Goal: Task Accomplishment & Management: Manage account settings

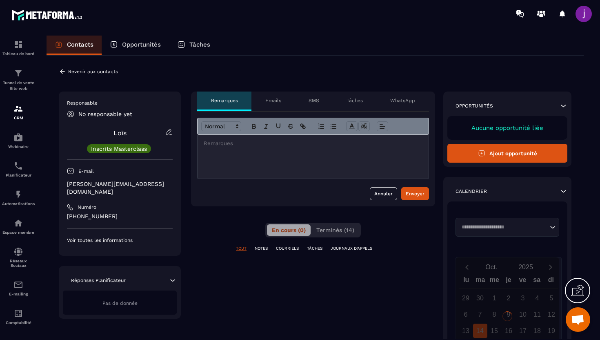
click at [63, 70] on icon at bounding box center [62, 71] width 7 height 7
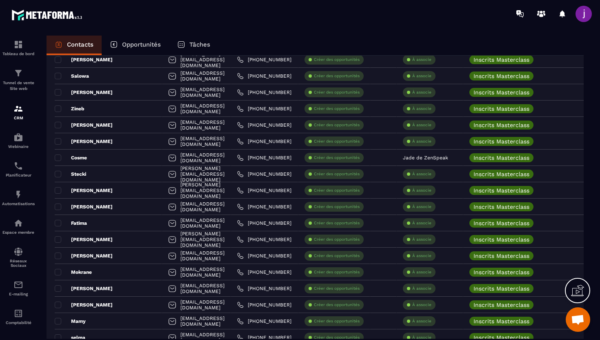
scroll to position [1480, 0]
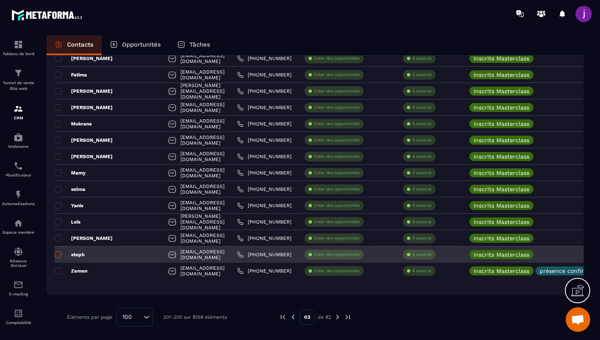
click at [58, 256] on span at bounding box center [58, 254] width 7 height 7
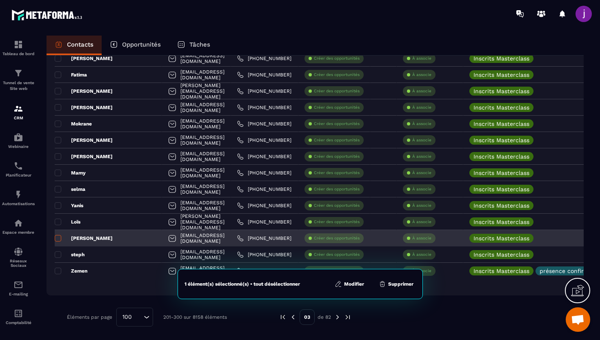
click at [57, 236] on span at bounding box center [58, 238] width 7 height 7
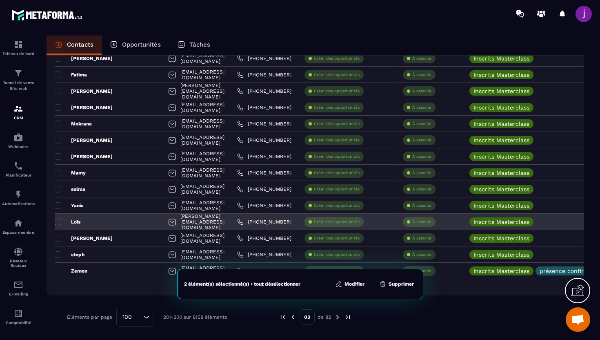
click at [57, 218] on span at bounding box center [58, 221] width 7 height 7
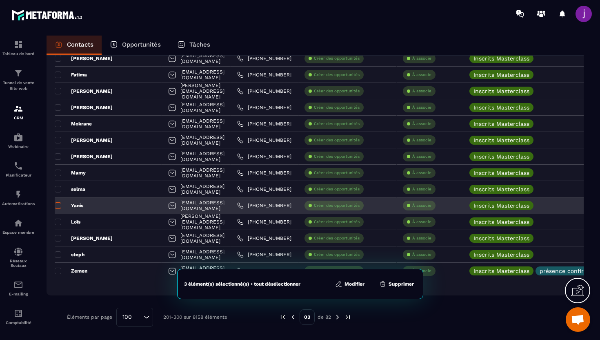
click at [58, 203] on span at bounding box center [58, 205] width 7 height 7
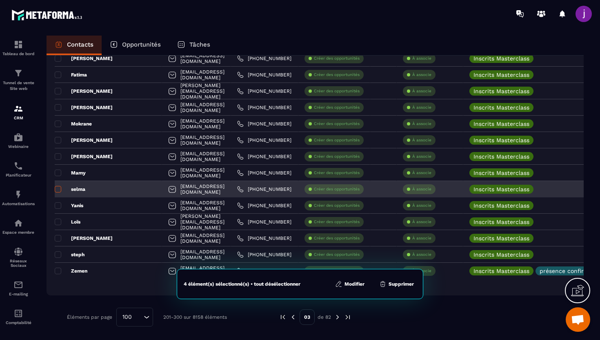
click at [58, 189] on span at bounding box center [58, 189] width 7 height 7
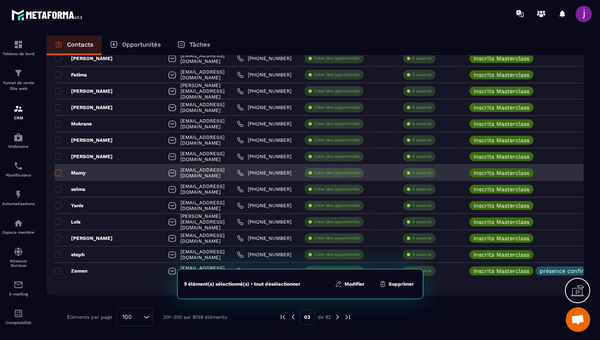
click at [57, 169] on span at bounding box center [58, 172] width 7 height 7
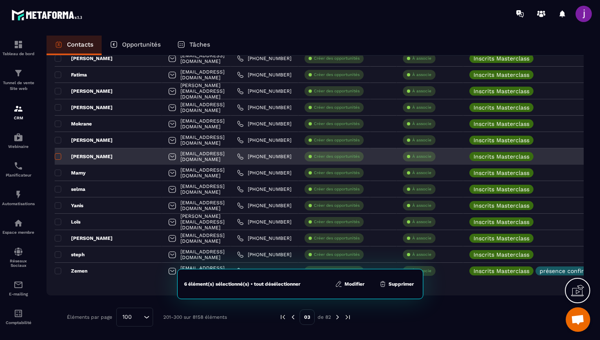
click at [59, 153] on span at bounding box center [58, 156] width 7 height 7
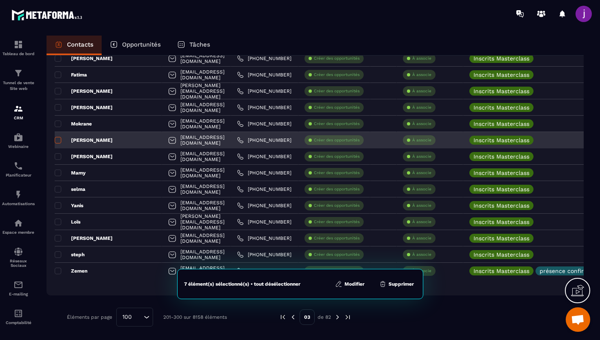
click at [58, 144] on label at bounding box center [58, 143] width 6 height 6
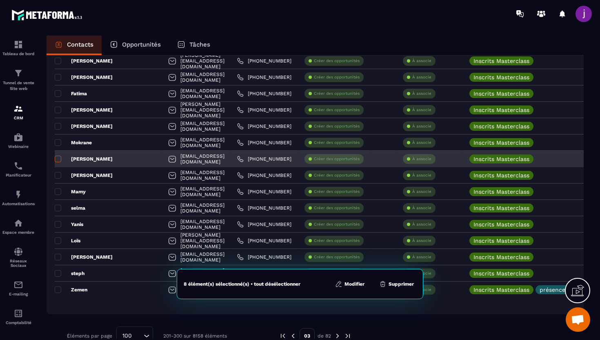
scroll to position [1456, 0]
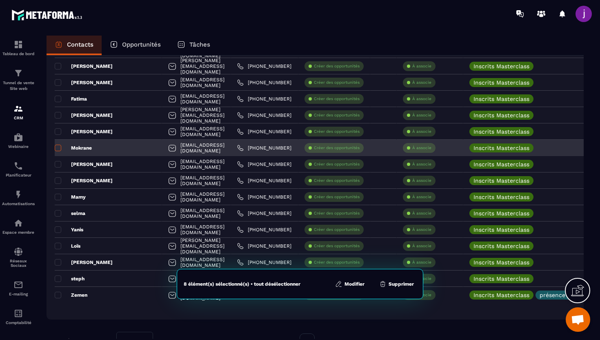
click at [58, 145] on span at bounding box center [58, 148] width 7 height 7
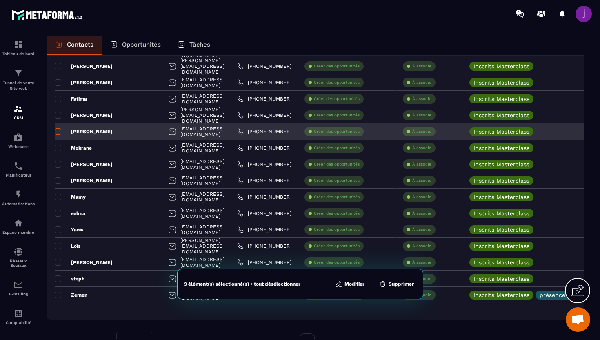
click at [58, 129] on span at bounding box center [58, 131] width 7 height 7
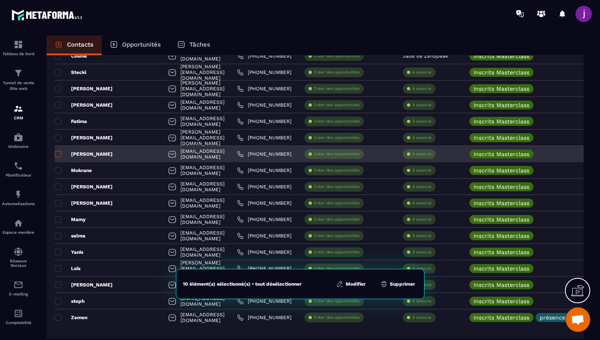
scroll to position [1428, 0]
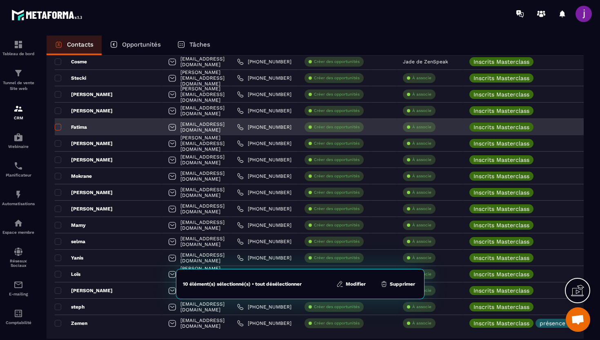
click at [58, 129] on span at bounding box center [58, 127] width 7 height 7
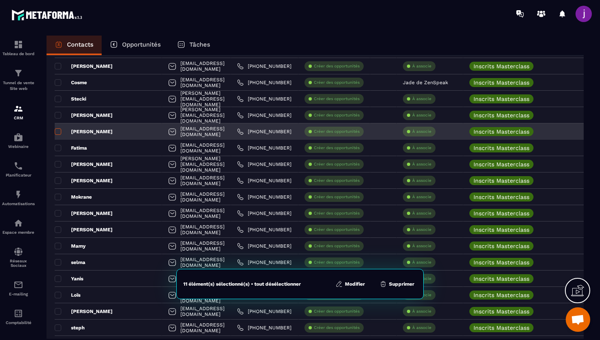
click at [58, 129] on span at bounding box center [58, 131] width 7 height 7
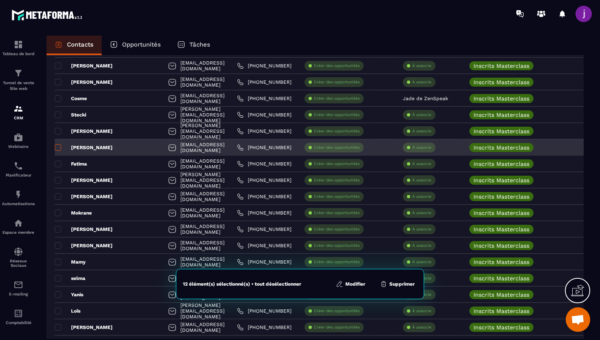
scroll to position [1387, 0]
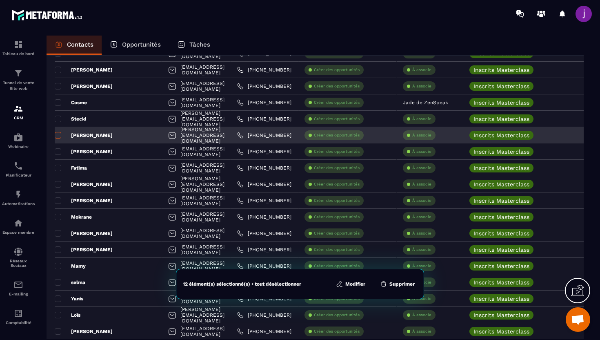
click at [58, 134] on span at bounding box center [58, 135] width 7 height 7
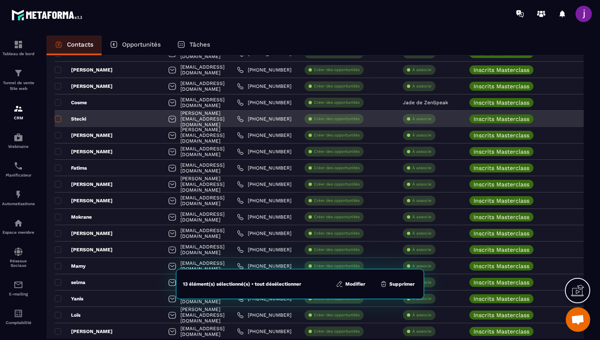
click at [60, 118] on span at bounding box center [58, 119] width 7 height 7
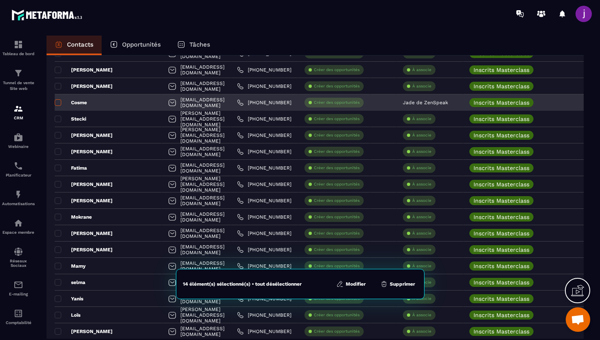
click at [58, 102] on span at bounding box center [58, 102] width 7 height 7
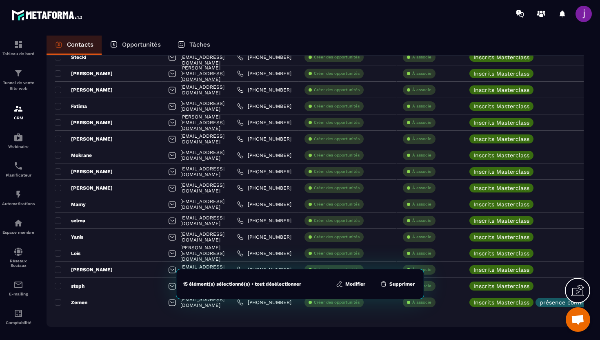
scroll to position [1480, 0]
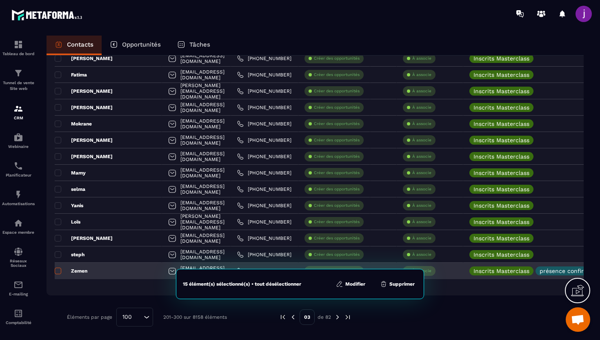
click at [60, 271] on span at bounding box center [58, 271] width 7 height 7
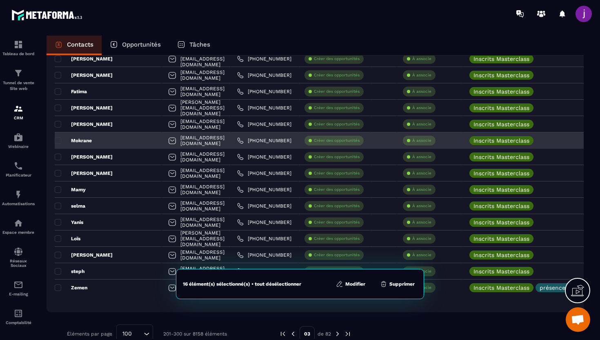
scroll to position [1462, 0]
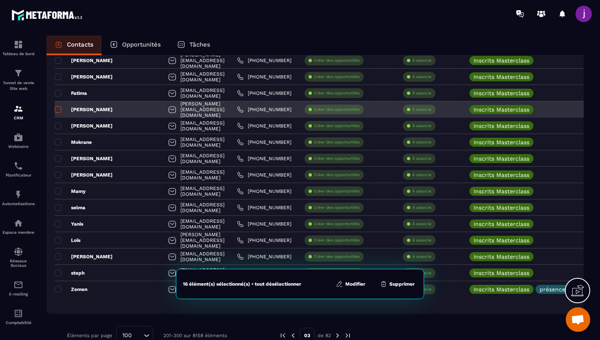
click at [60, 108] on span at bounding box center [58, 109] width 7 height 7
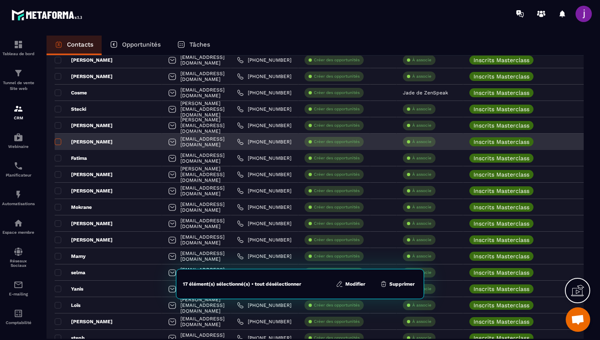
scroll to position [1396, 0]
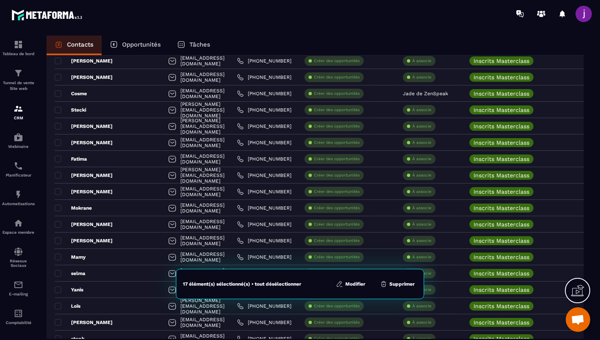
click at [354, 285] on button "Modifier" at bounding box center [351, 284] width 34 height 8
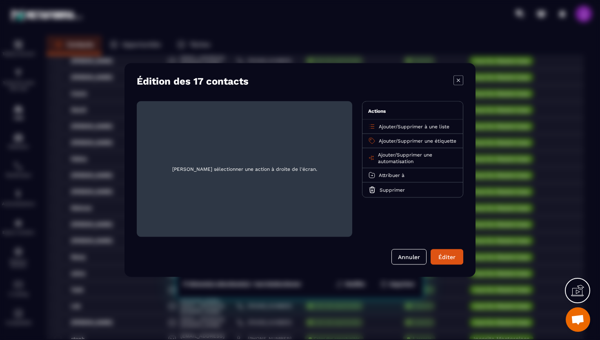
click at [463, 76] on icon "Modal window" at bounding box center [459, 81] width 10 height 10
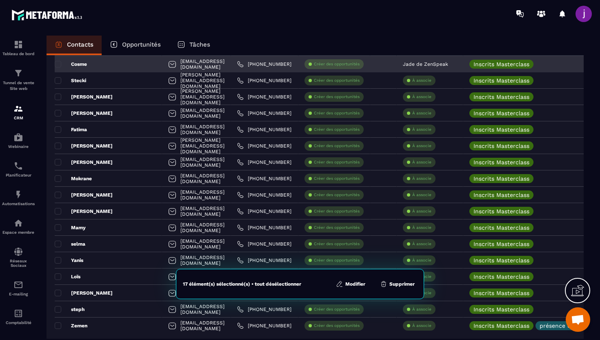
scroll to position [1425, 0]
click at [124, 66] on div "Cosme" at bounding box center [108, 64] width 107 height 16
